Goal: Navigation & Orientation: Find specific page/section

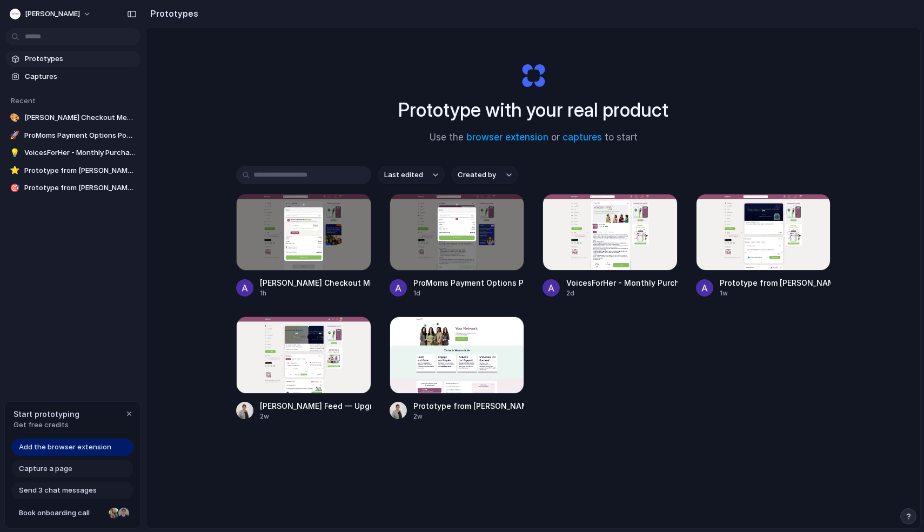
click at [125, 335] on div "Prototypes Captures Recent 🎨 [PERSON_NAME] Checkout Membership Nudge 🚀 ProMoms …" at bounding box center [73, 169] width 146 height 338
click at [48, 57] on span "Prototypes" at bounding box center [80, 58] width 111 height 11
click at [337, 96] on div "Prototype with your real product Use the browser extension or captures to start" at bounding box center [533, 99] width 432 height 117
click at [491, 178] on span "Created by" at bounding box center [477, 175] width 38 height 11
click at [360, 137] on div "All users [PERSON_NAME] [PERSON_NAME]" at bounding box center [462, 266] width 924 height 532
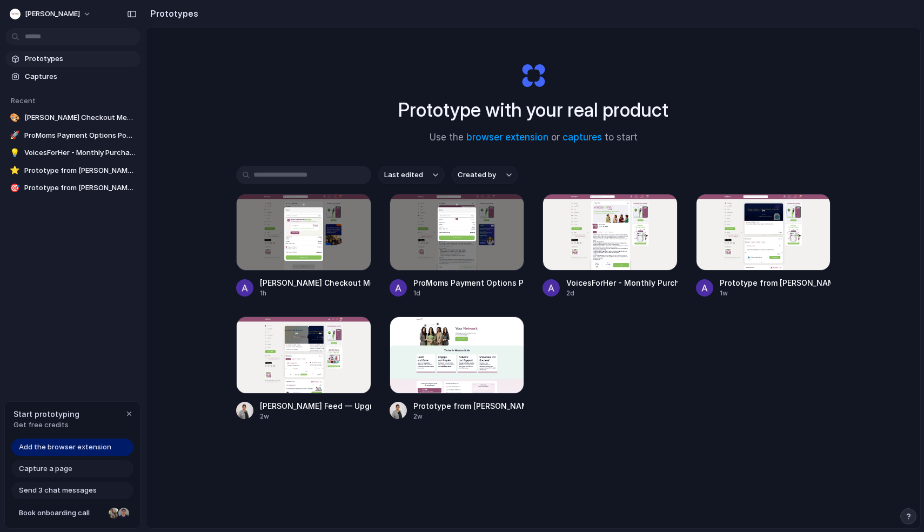
click at [582, 408] on div "[PERSON_NAME] Checkout Membership Nudge 1h ProMoms Payment Options Popup 1d Voi…" at bounding box center [533, 307] width 594 height 227
click at [37, 63] on span "Prototypes" at bounding box center [80, 58] width 111 height 11
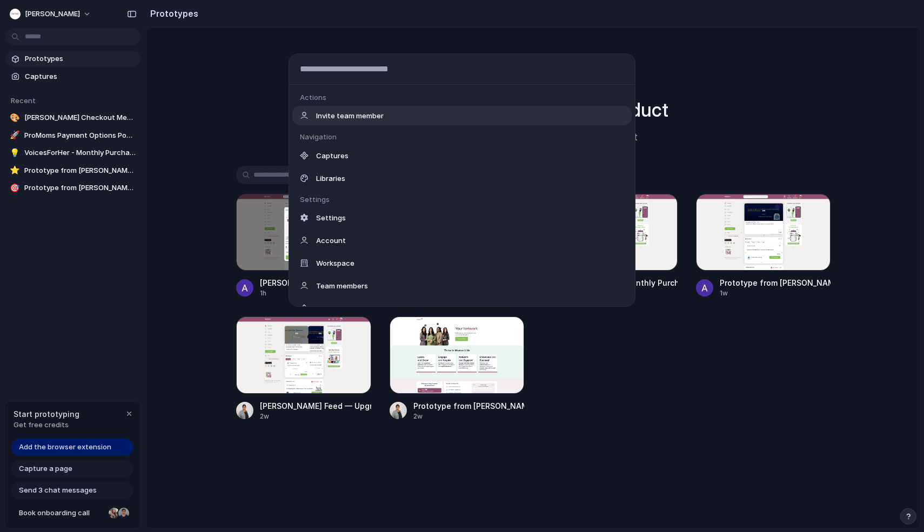
click at [41, 39] on body "[PERSON_NAME] Prototypes Captures Recent 🎨 [PERSON_NAME] Checkout Membership Nu…" at bounding box center [462, 266] width 924 height 532
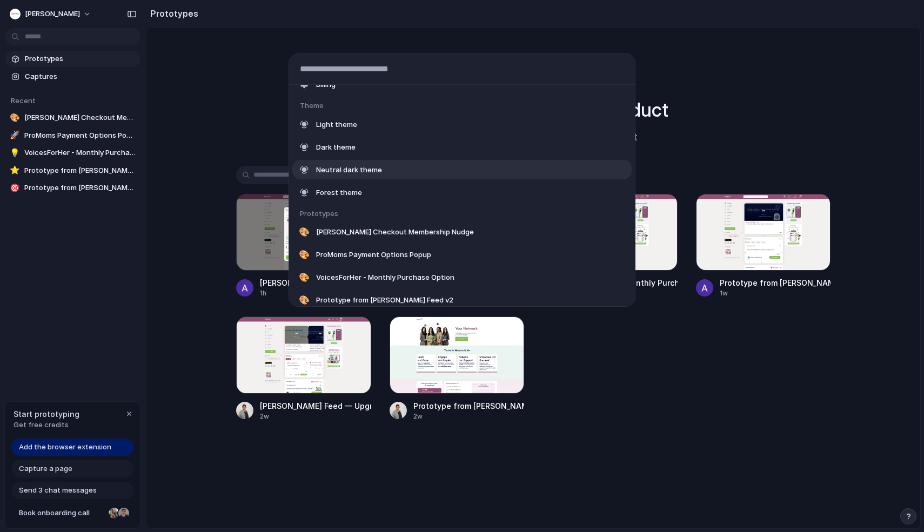
scroll to position [300, 0]
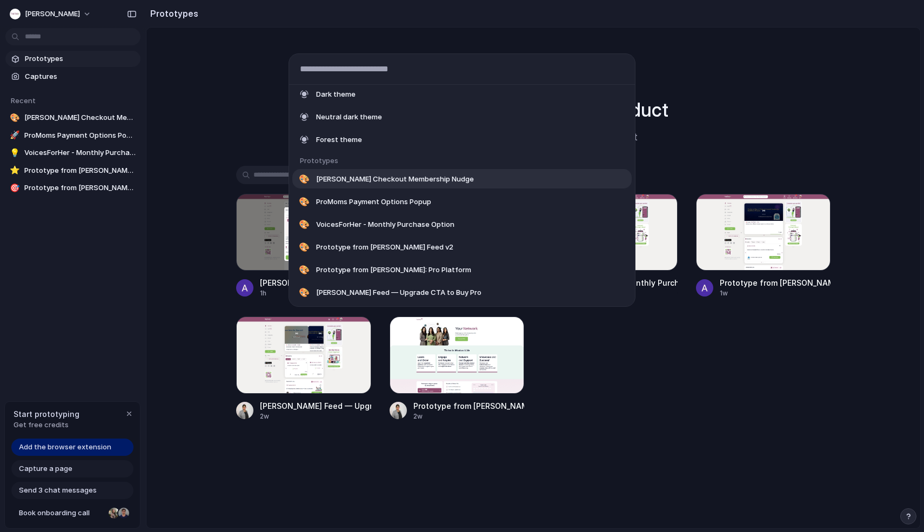
click at [200, 90] on div "Actions Invite team member Navigation Captures Libraries Settings Settings Acco…" at bounding box center [462, 266] width 924 height 532
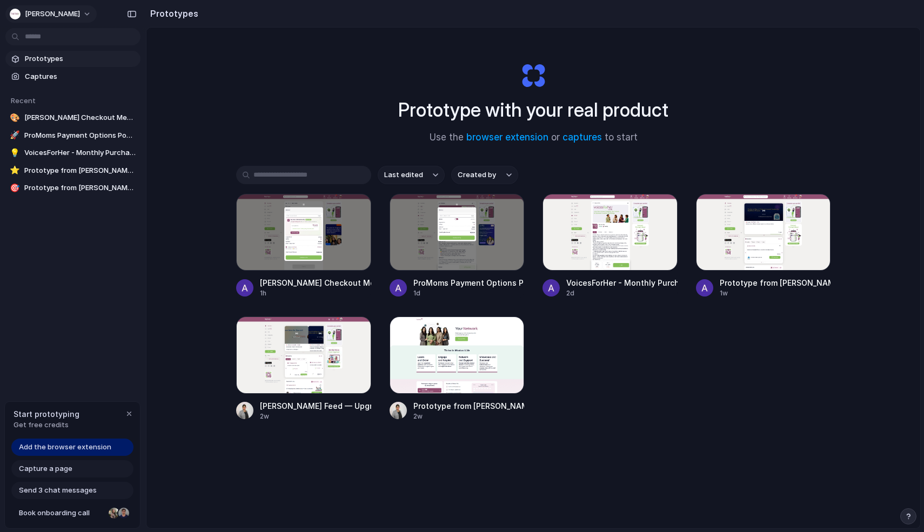
click at [49, 15] on button "[PERSON_NAME]" at bounding box center [50, 13] width 91 height 17
click at [116, 283] on div "Settings Invite members Change theme Sign out" at bounding box center [462, 266] width 924 height 532
click at [75, 449] on span "Add the browser extension" at bounding box center [65, 447] width 92 height 11
click at [32, 420] on span "Get free credits" at bounding box center [47, 425] width 66 height 11
click at [68, 447] on span "Add the browser extension" at bounding box center [65, 447] width 92 height 11
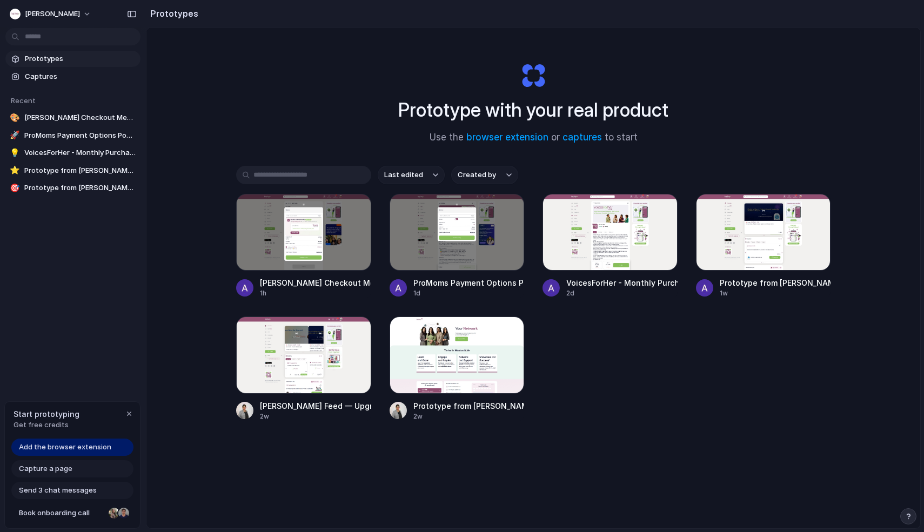
click at [68, 447] on span "Add the browser extension" at bounding box center [65, 447] width 92 height 11
click at [234, 437] on div "Prototype with your real product Use the browser extension or captures to start…" at bounding box center [533, 307] width 774 height 558
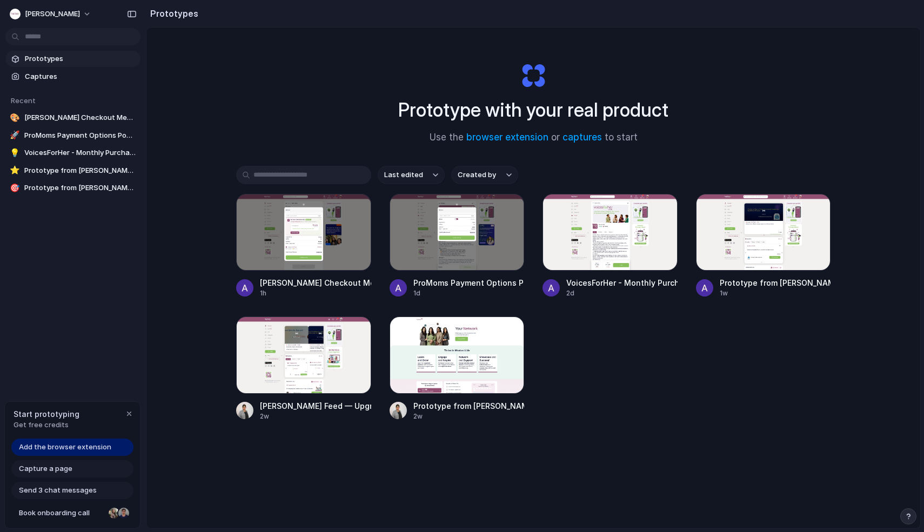
click at [77, 454] on div "Add the browser extension" at bounding box center [72, 447] width 122 height 17
click at [130, 410] on div "button" at bounding box center [129, 414] width 9 height 9
click at [37, 15] on span "[PERSON_NAME]" at bounding box center [52, 14] width 55 height 11
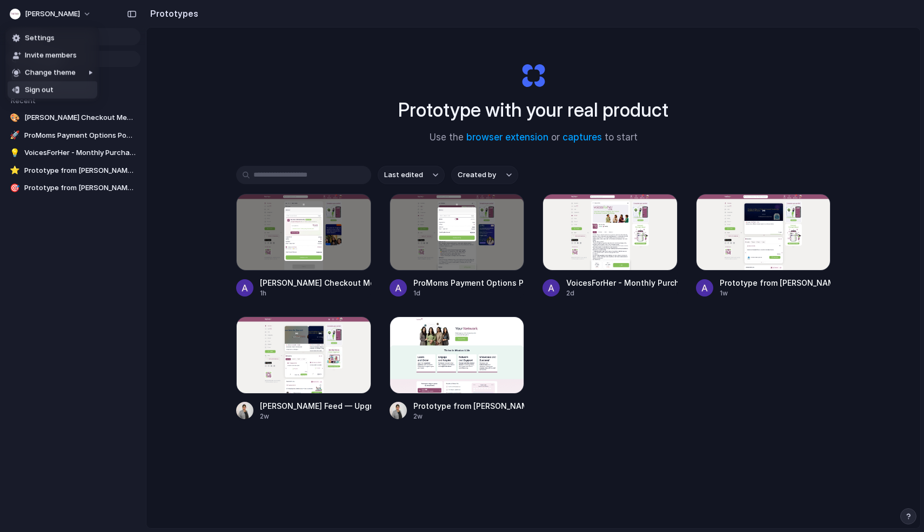
click at [69, 290] on div "Settings Invite members Change theme Sign out" at bounding box center [462, 266] width 924 height 532
click at [159, 14] on h2 "Prototypes" at bounding box center [172, 13] width 52 height 13
click at [135, 13] on div "button" at bounding box center [132, 14] width 10 height 8
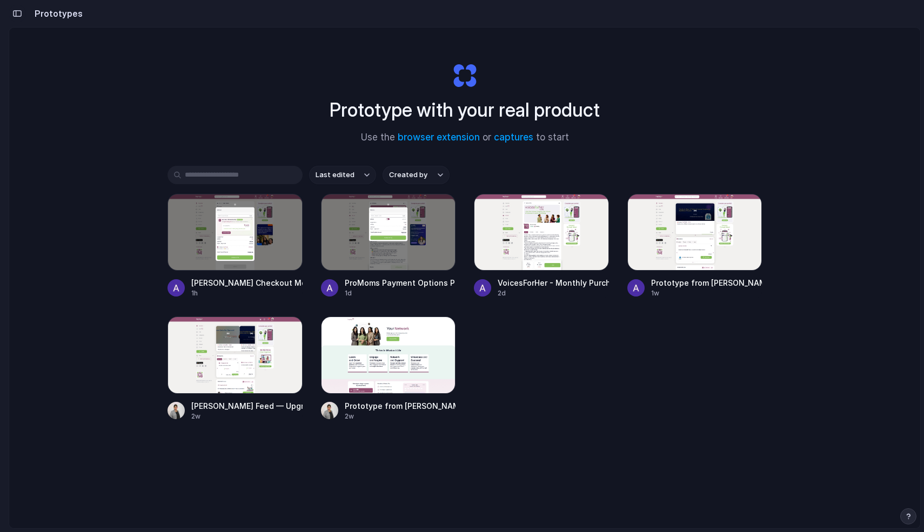
click at [21, 15] on div "button" at bounding box center [17, 14] width 10 height 8
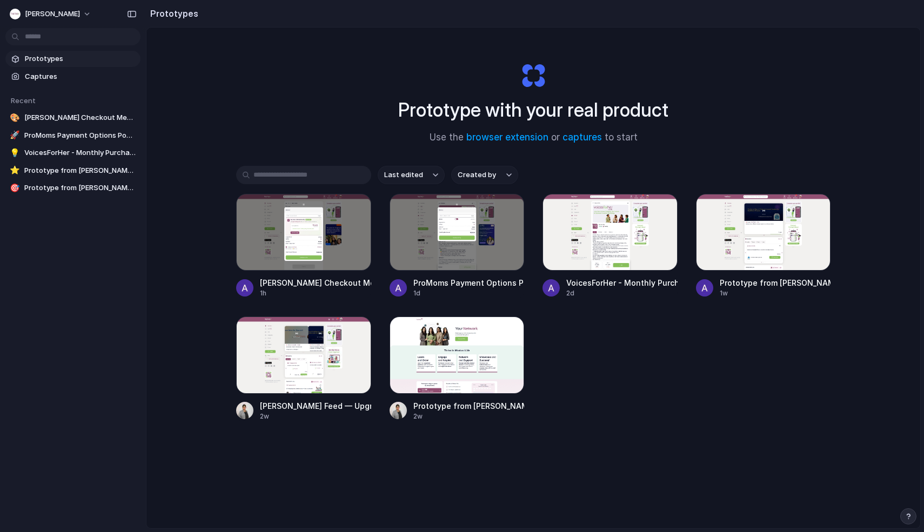
scroll to position [58, 0]
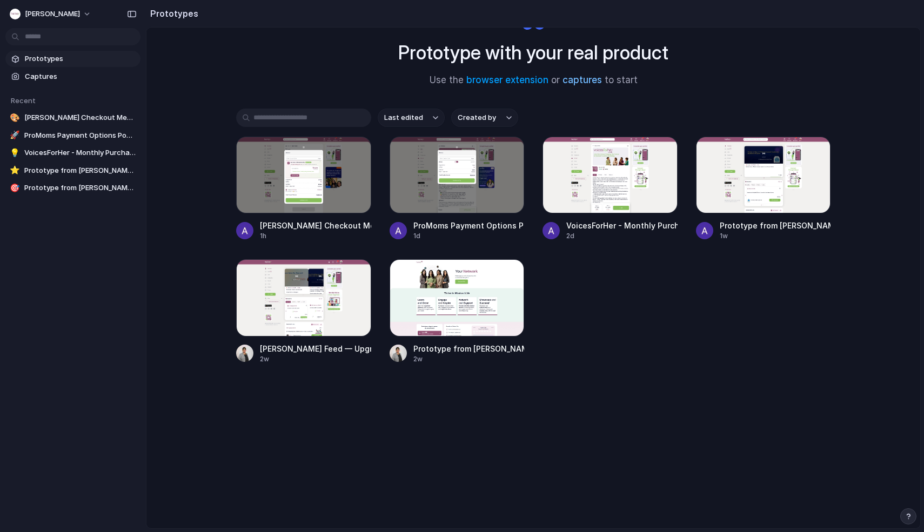
click at [586, 79] on link "captures" at bounding box center [581, 80] width 39 height 11
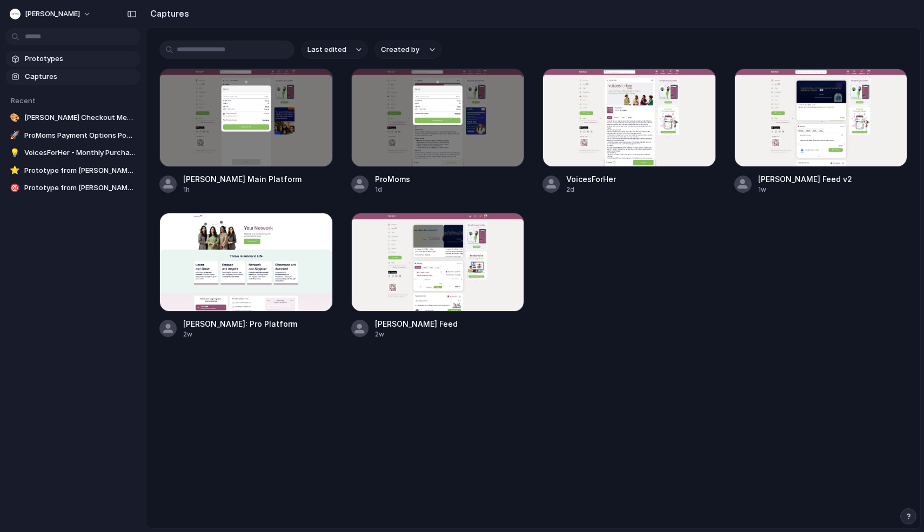
click at [52, 61] on span "Prototypes" at bounding box center [80, 58] width 111 height 11
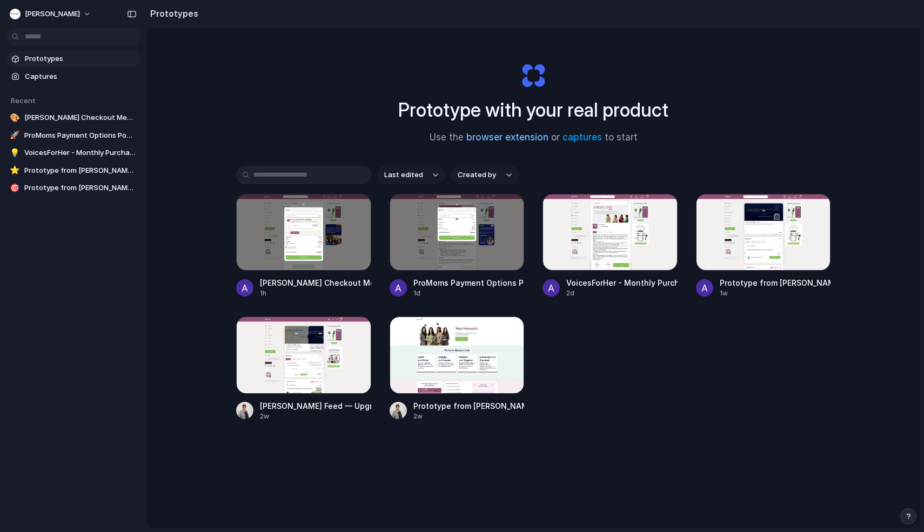
click at [505, 141] on link "browser extension" at bounding box center [507, 137] width 82 height 11
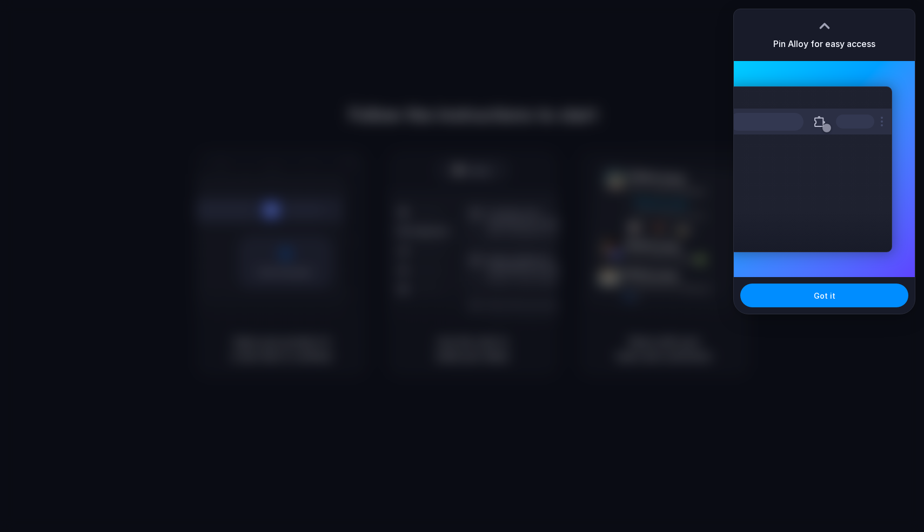
click at [823, 18] on div at bounding box center [824, 26] width 16 height 16
click at [699, 128] on div at bounding box center [462, 266] width 924 height 532
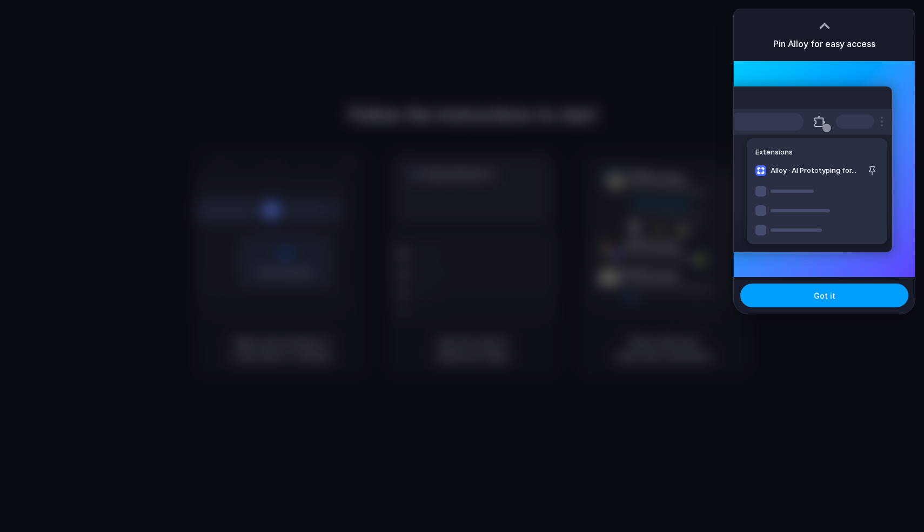
click at [743, 294] on button "Got it" at bounding box center [824, 296] width 168 height 24
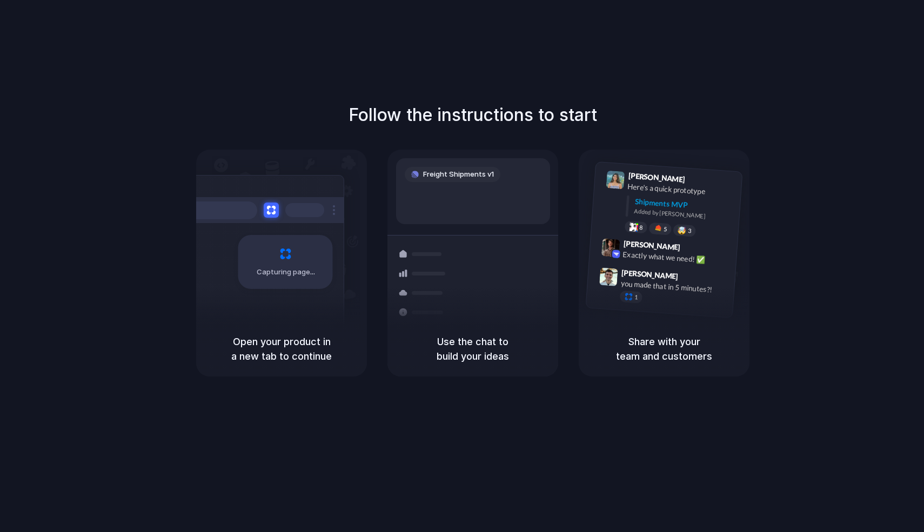
click at [469, 181] on div "Freight Shipments v1" at bounding box center [473, 191] width 154 height 66
click at [469, 181] on div "Freight Shipments v1" at bounding box center [453, 174] width 96 height 15
click at [87, 156] on div "Follow the instructions to start Capturing page Open your product in a new tab …" at bounding box center [473, 239] width 924 height 274
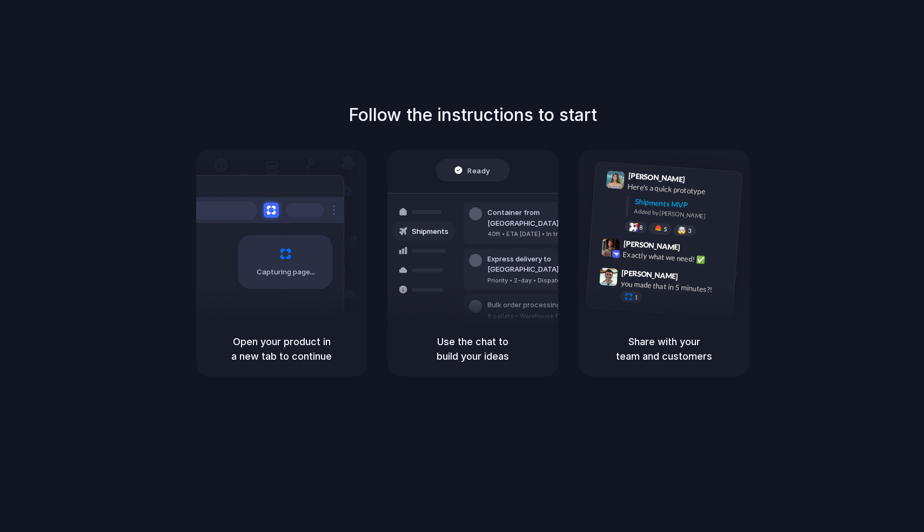
click at [462, 266] on div at bounding box center [462, 266] width 0 height 0
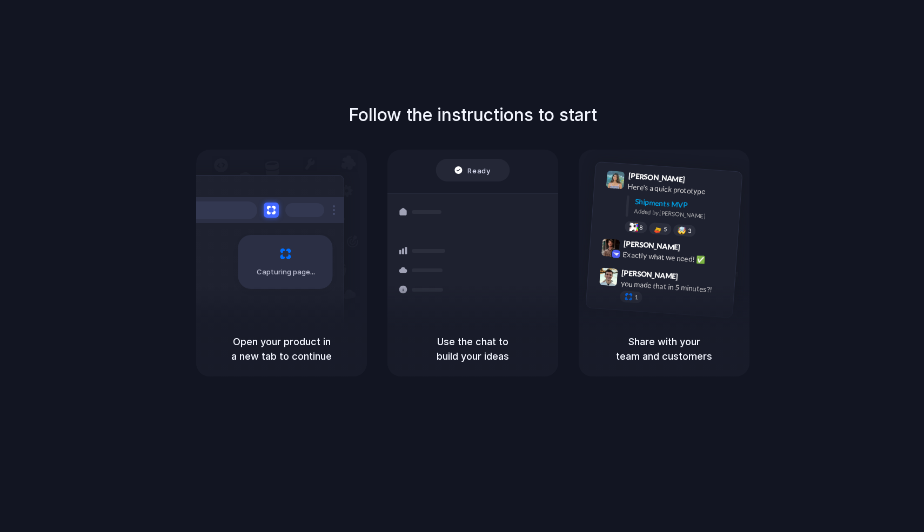
click at [462, 266] on div at bounding box center [462, 266] width 0 height 0
